Goal: Information Seeking & Learning: Learn about a topic

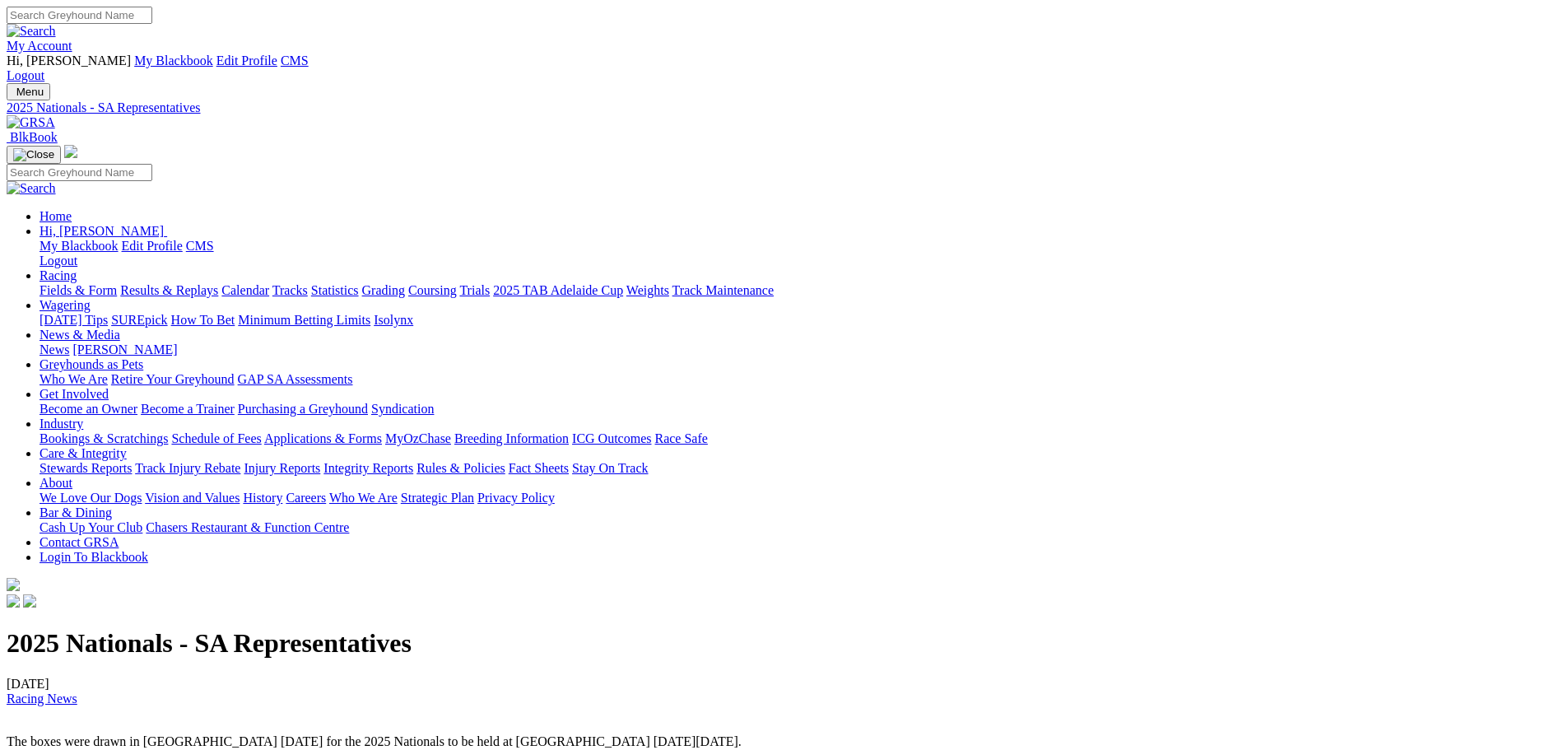
click at [55, 115] on img at bounding box center [31, 122] width 48 height 15
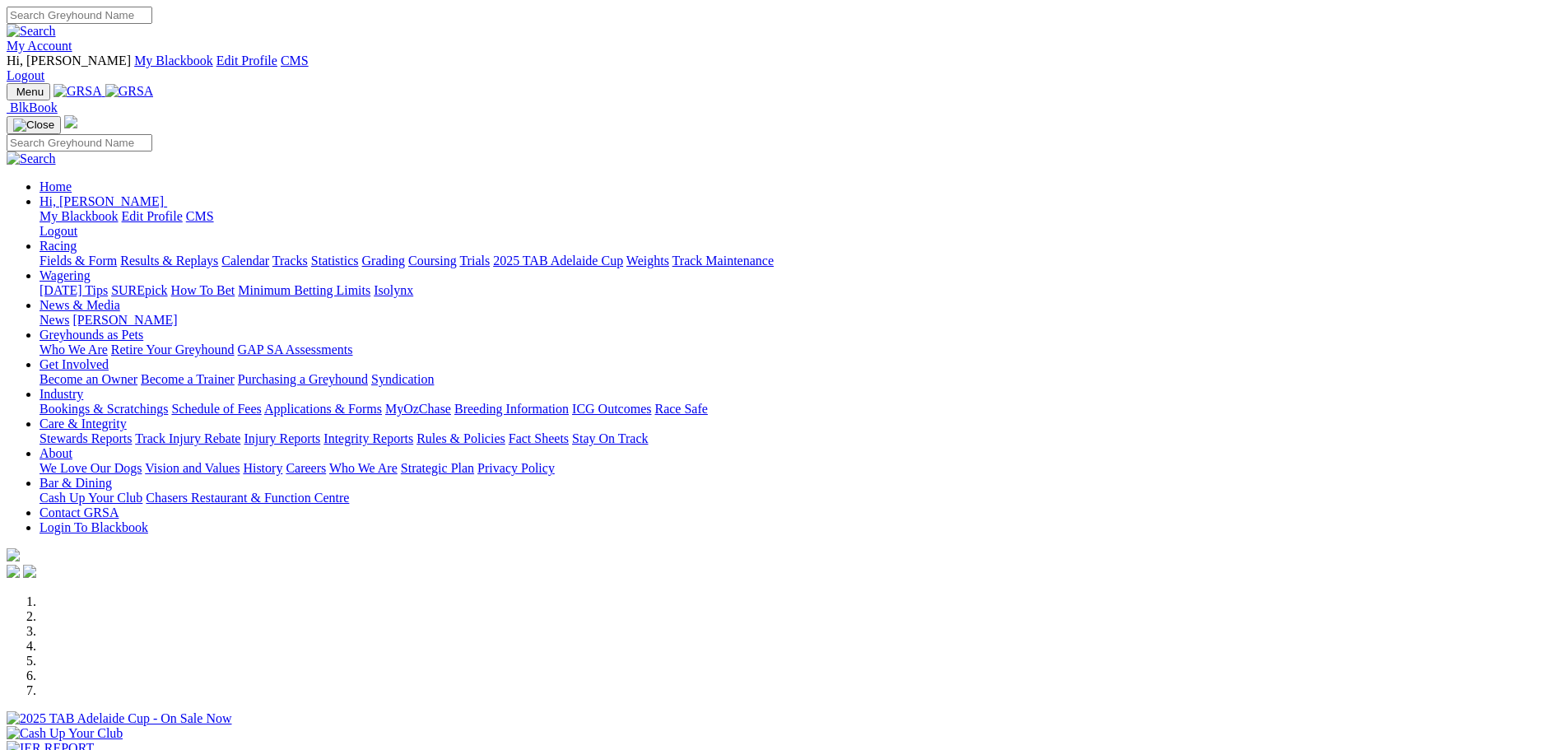
click at [506, 432] on link "Rules & Policies" at bounding box center [461, 439] width 89 height 14
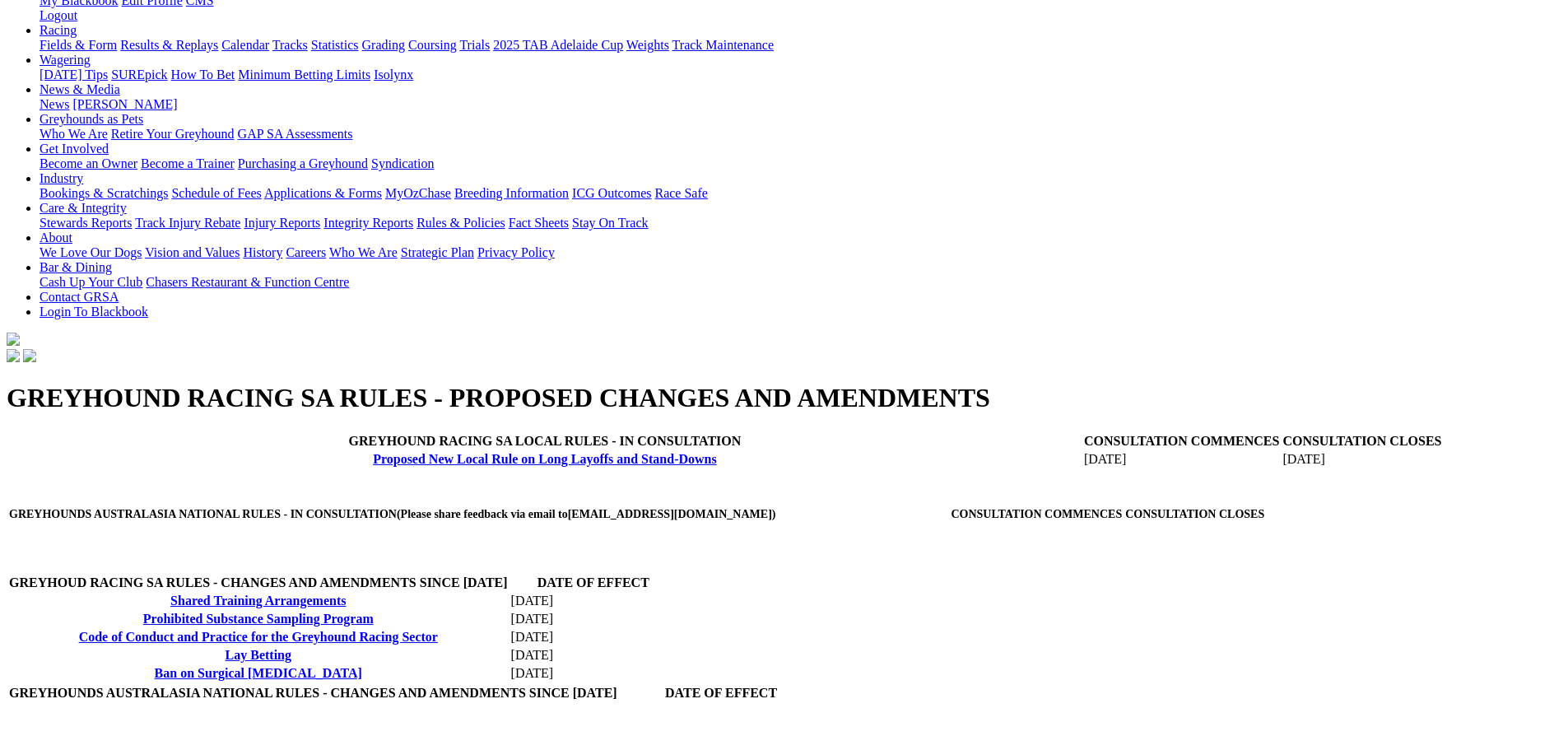
scroll to position [247, 0]
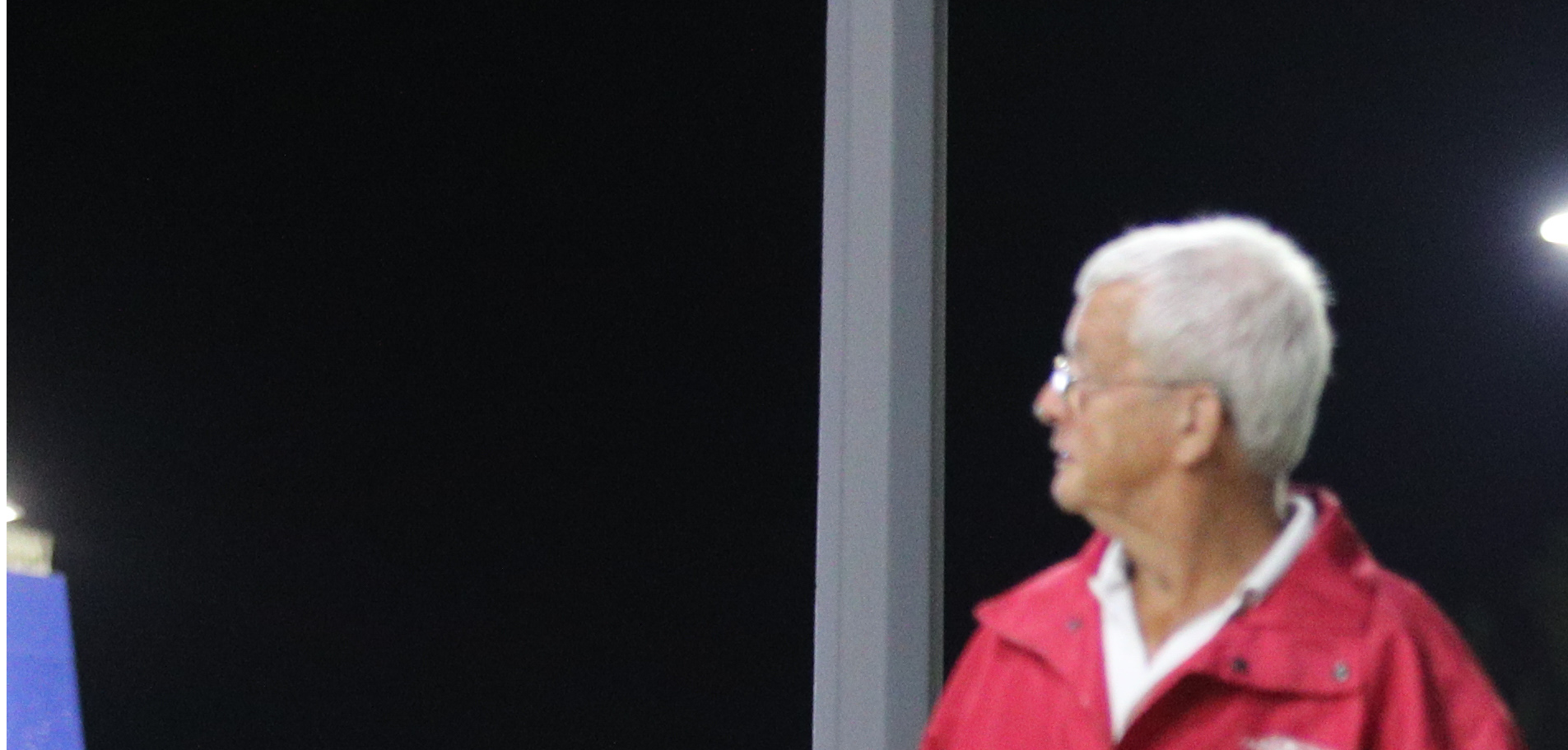
scroll to position [906, 0]
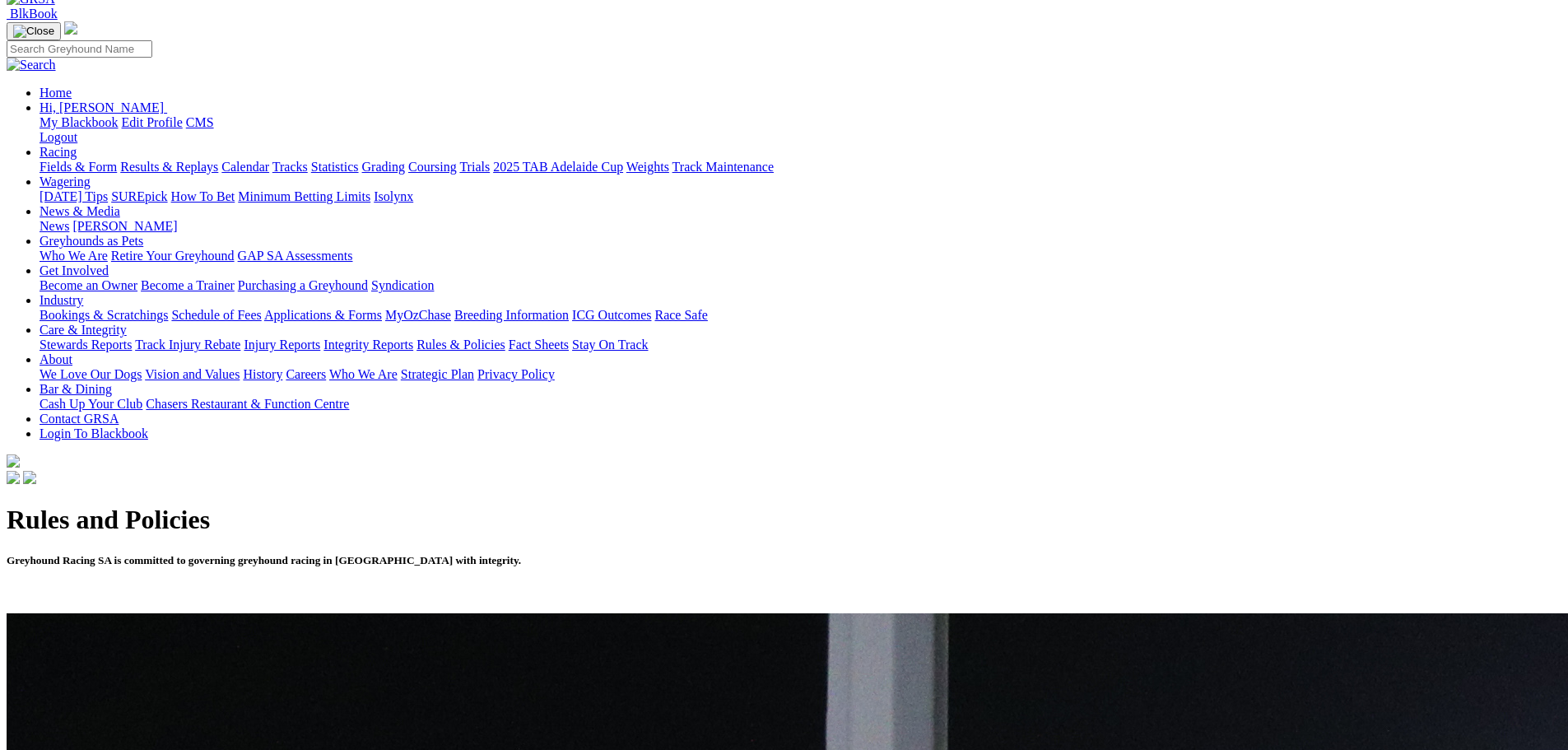
scroll to position [0, 0]
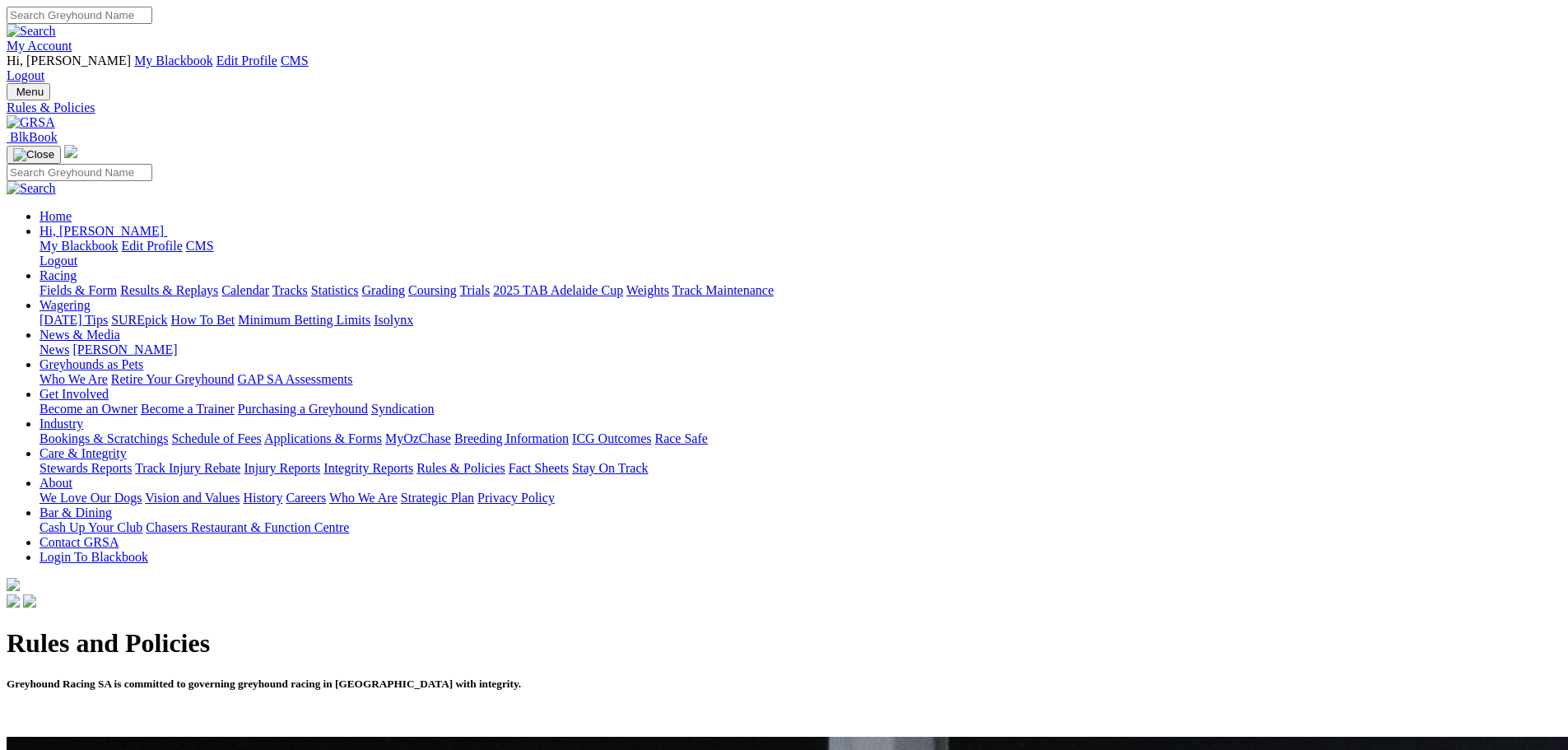
click at [55, 115] on link at bounding box center [31, 122] width 48 height 14
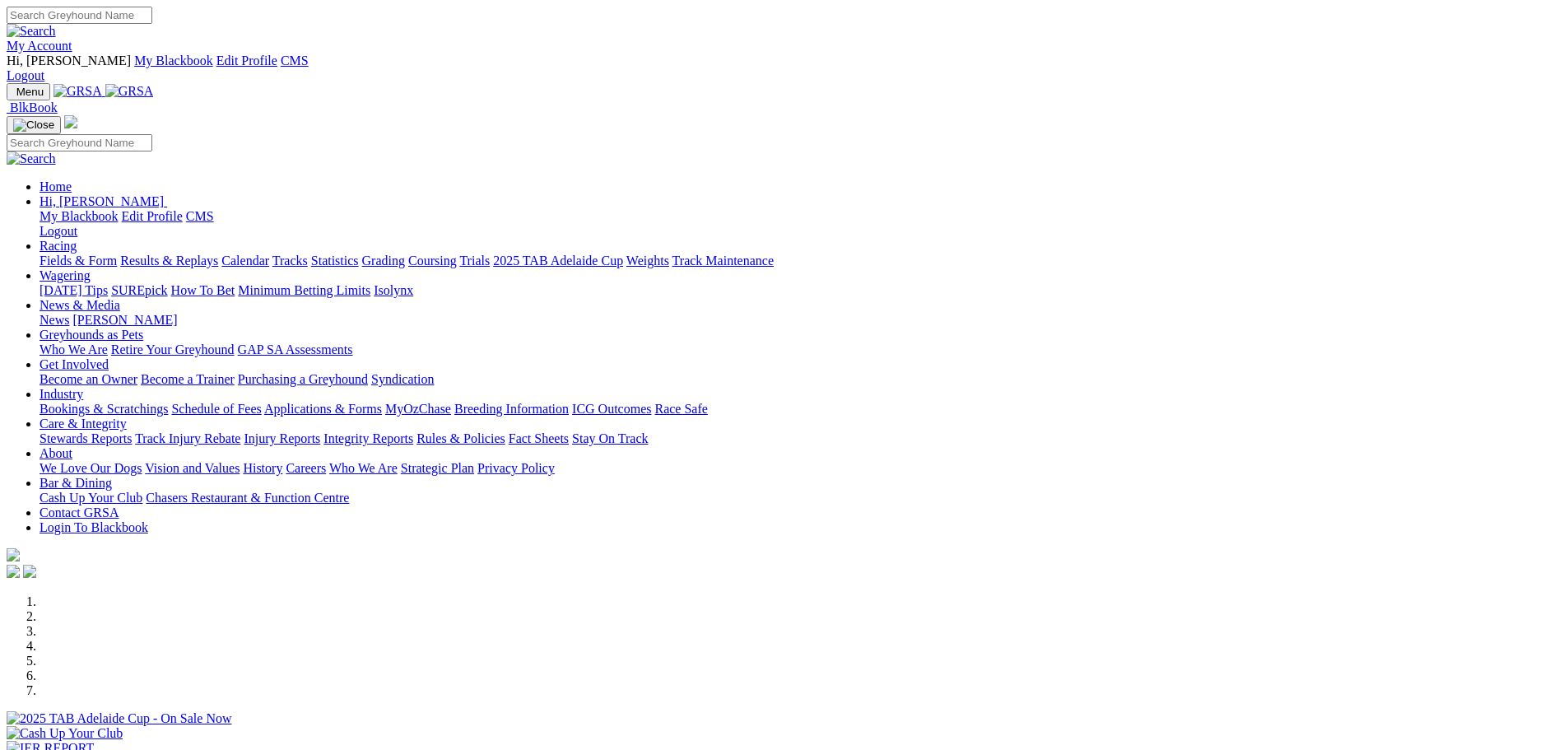
click at [83, 387] on link "Industry" at bounding box center [61, 394] width 43 height 14
click at [651, 402] on link "ICG Outcomes" at bounding box center [612, 409] width 79 height 14
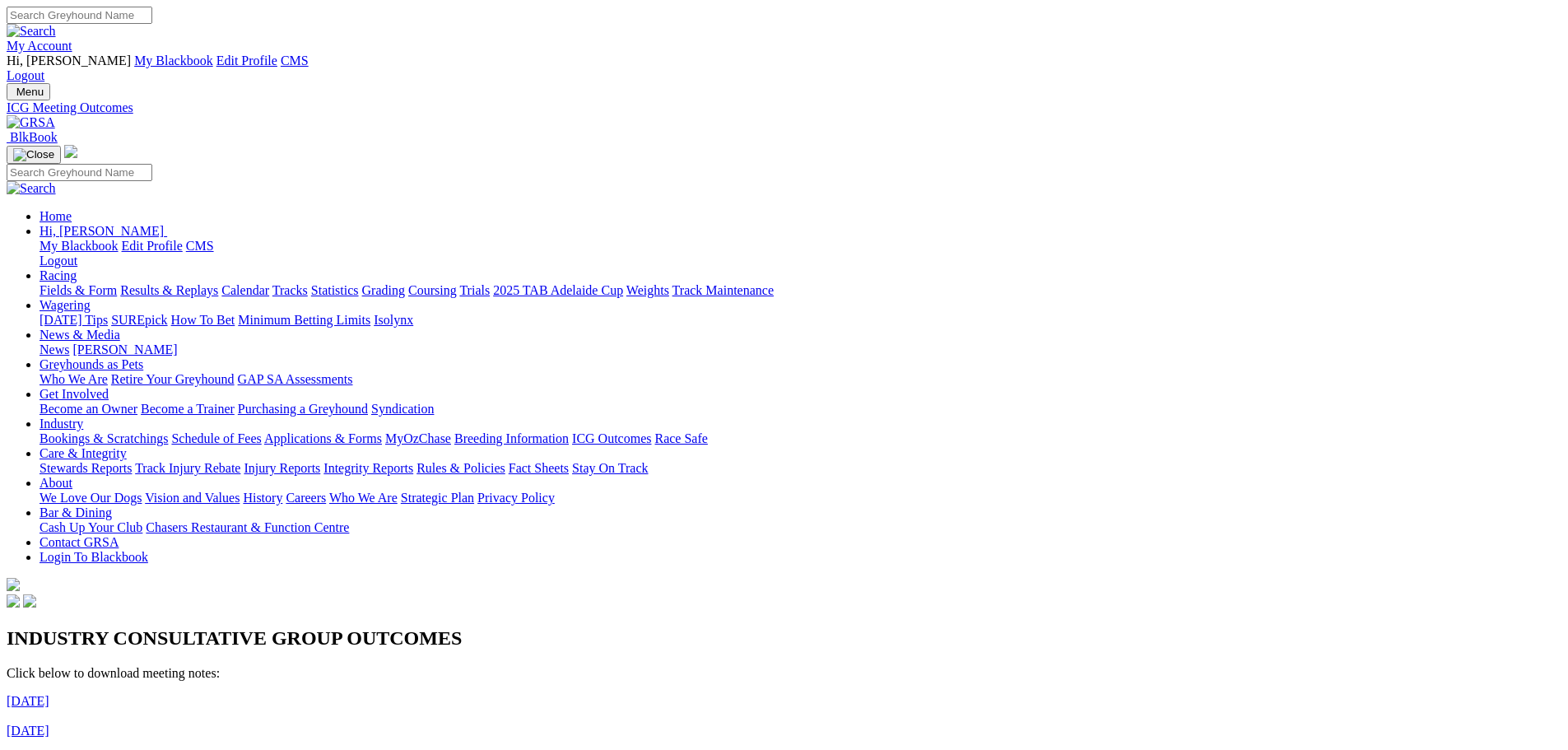
click at [77, 268] on link "Racing" at bounding box center [58, 275] width 37 height 14
click at [405, 283] on link "Grading" at bounding box center [383, 290] width 42 height 14
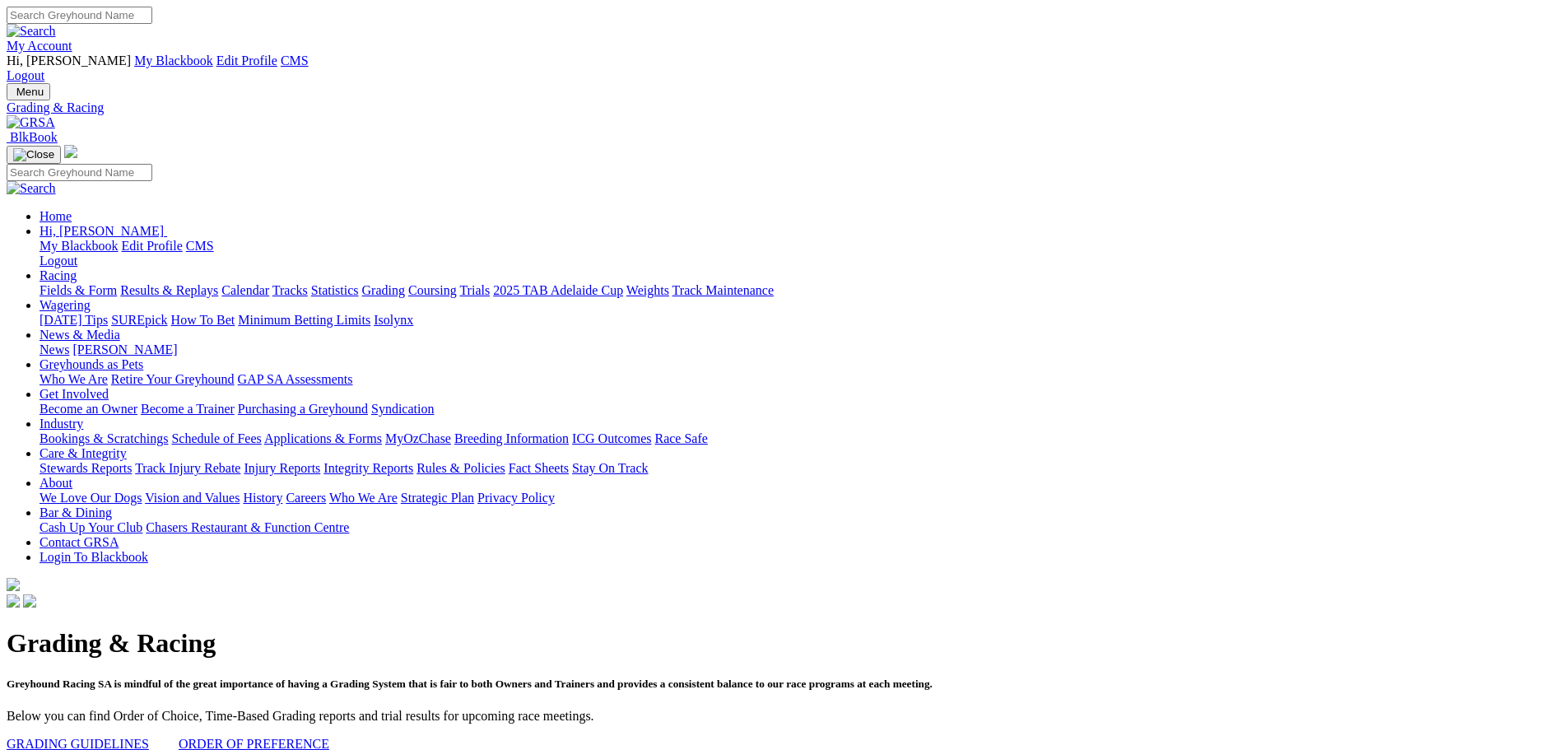
click at [127, 446] on link "Care & Integrity" at bounding box center [83, 453] width 88 height 14
click at [506, 461] on link "Rules & Policies" at bounding box center [461, 468] width 89 height 14
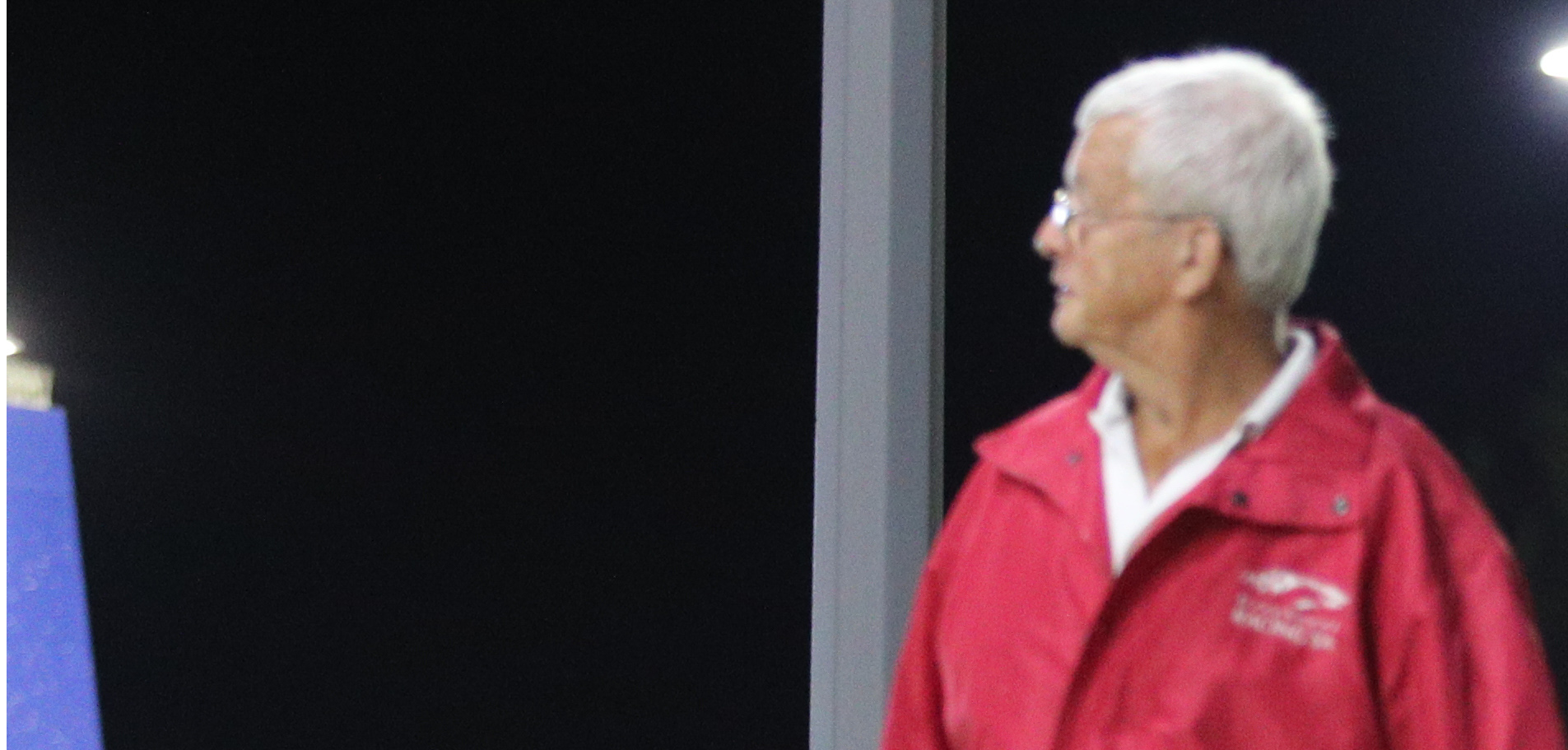
scroll to position [988, 0]
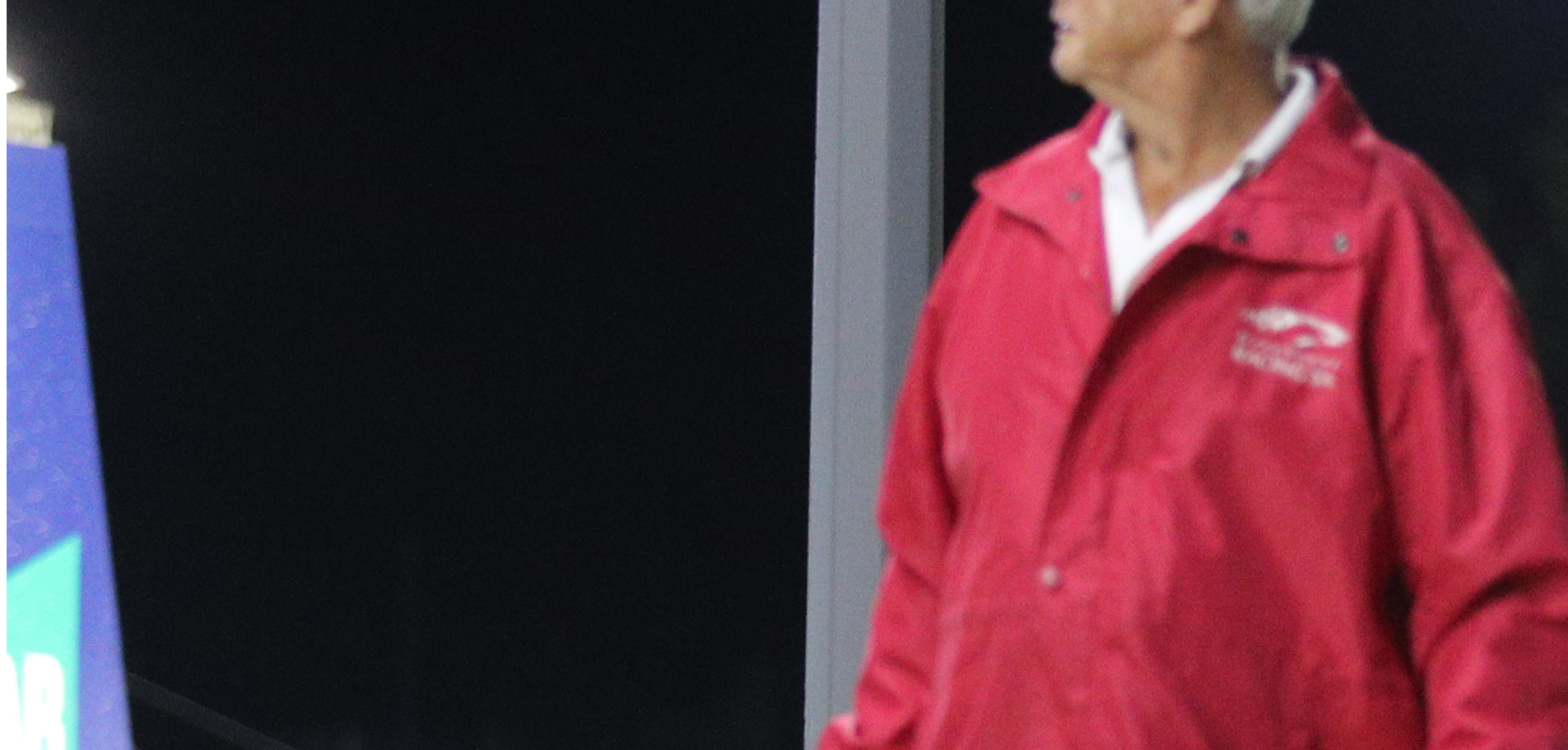
scroll to position [988, 0]
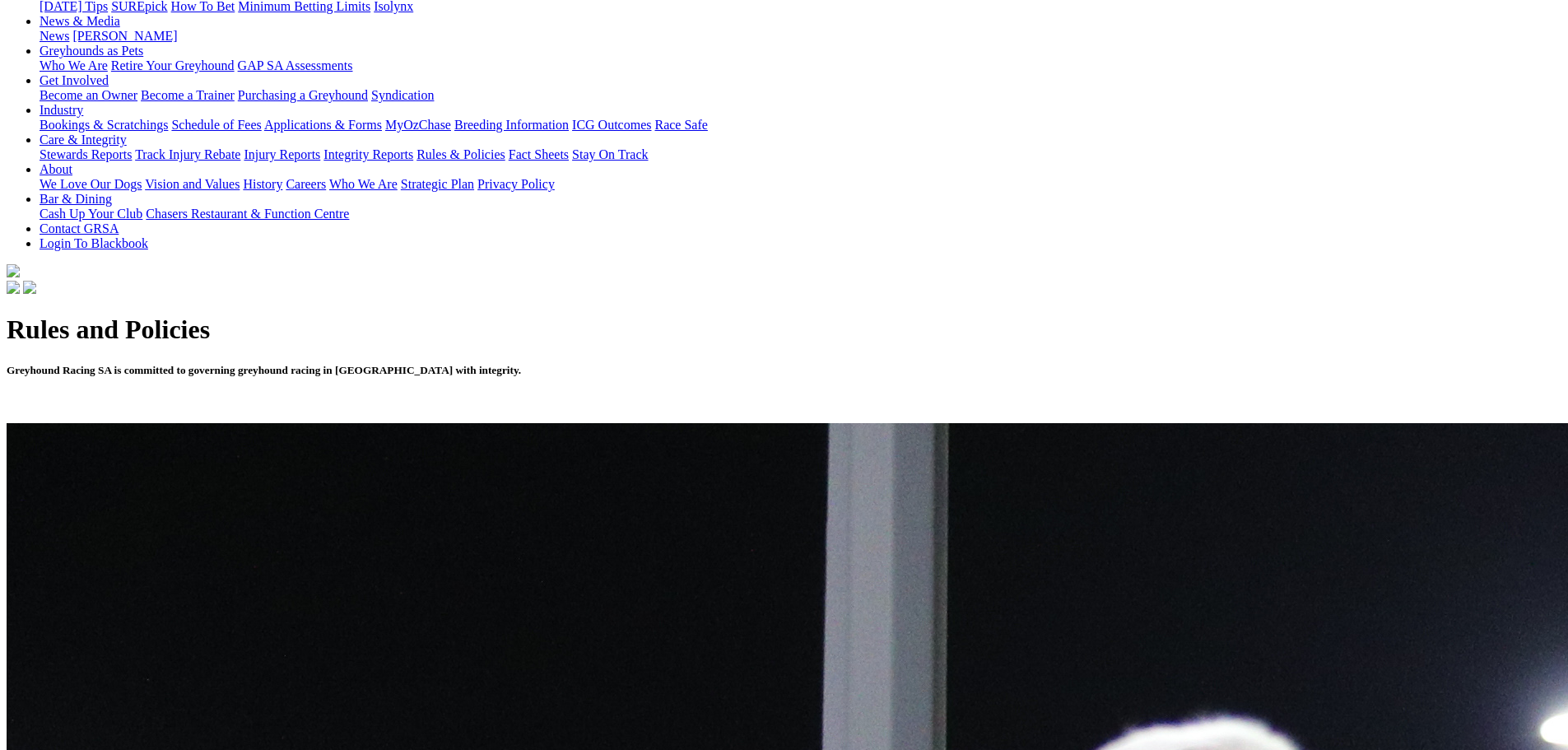
scroll to position [329, 0]
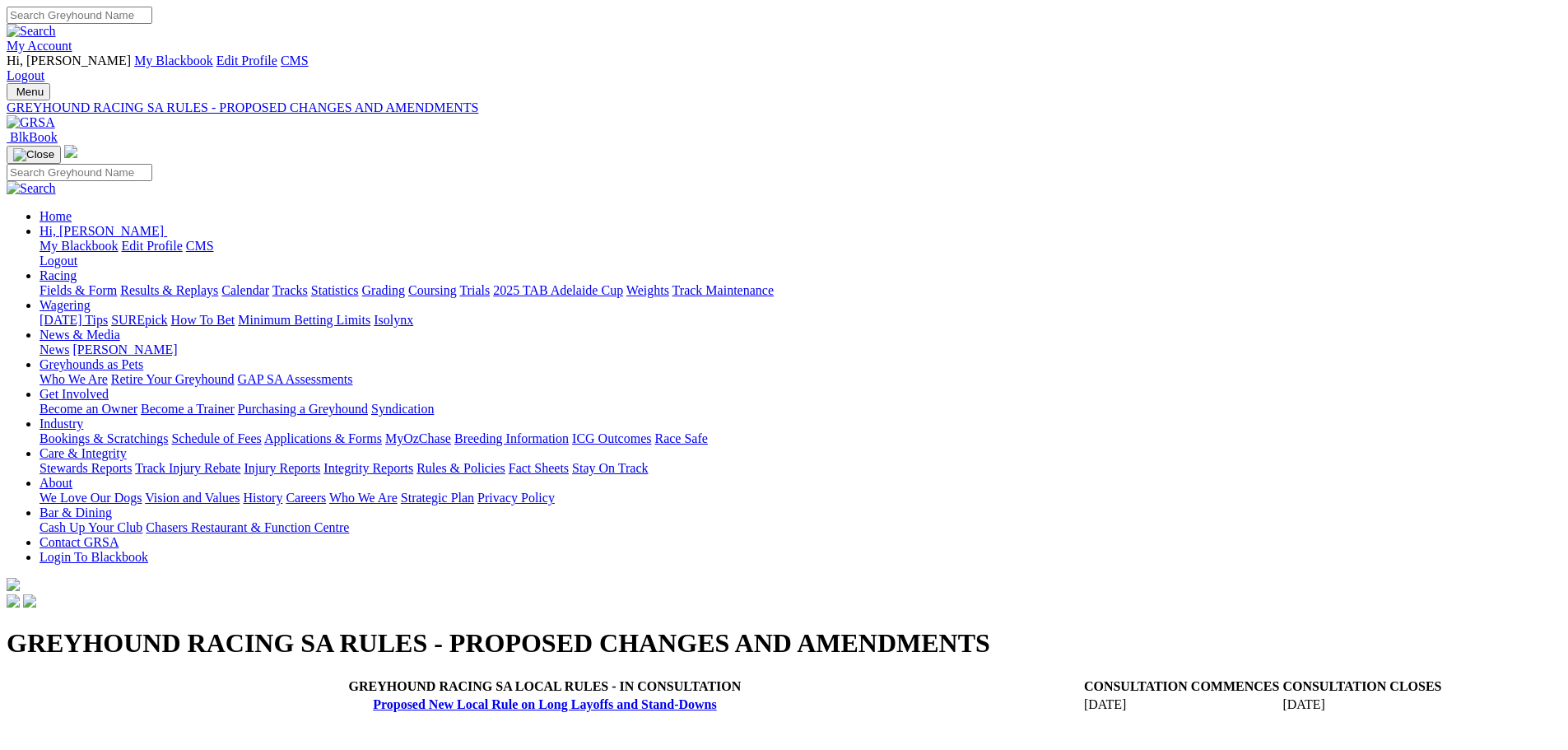
scroll to position [329, 0]
click at [55, 115] on img at bounding box center [31, 122] width 48 height 15
